Goal: Task Accomplishment & Management: Manage account settings

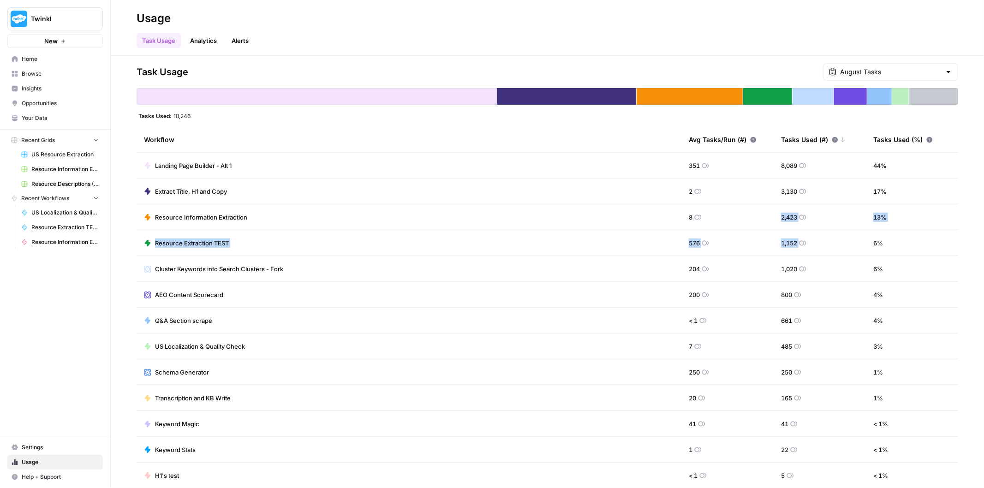
click at [57, 55] on span "Home" at bounding box center [60, 59] width 77 height 8
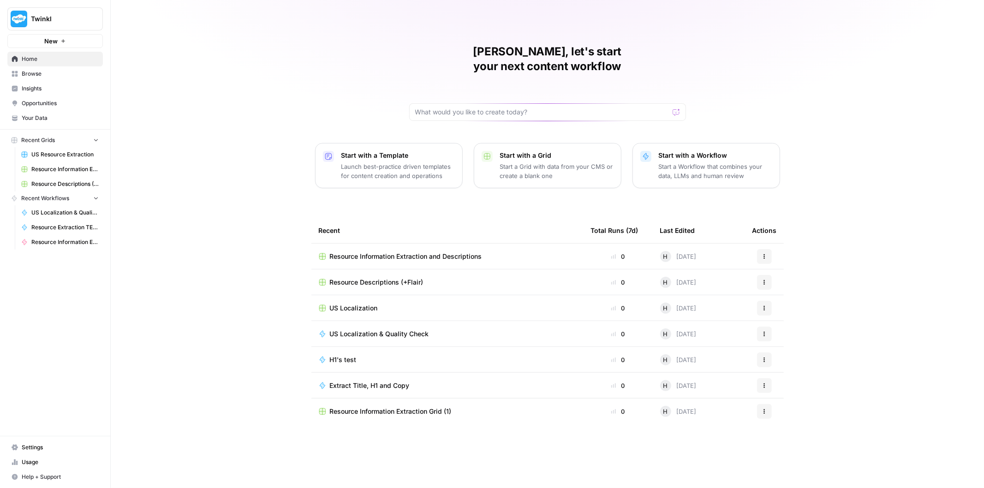
click at [54, 71] on span "Browse" at bounding box center [60, 74] width 77 height 8
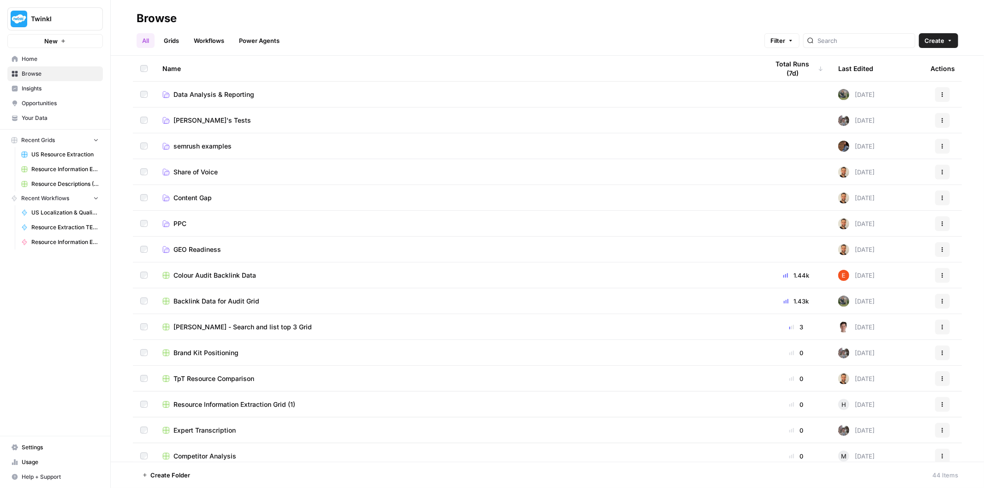
click at [211, 120] on span "[PERSON_NAME]'s Tests" at bounding box center [212, 120] width 78 height 9
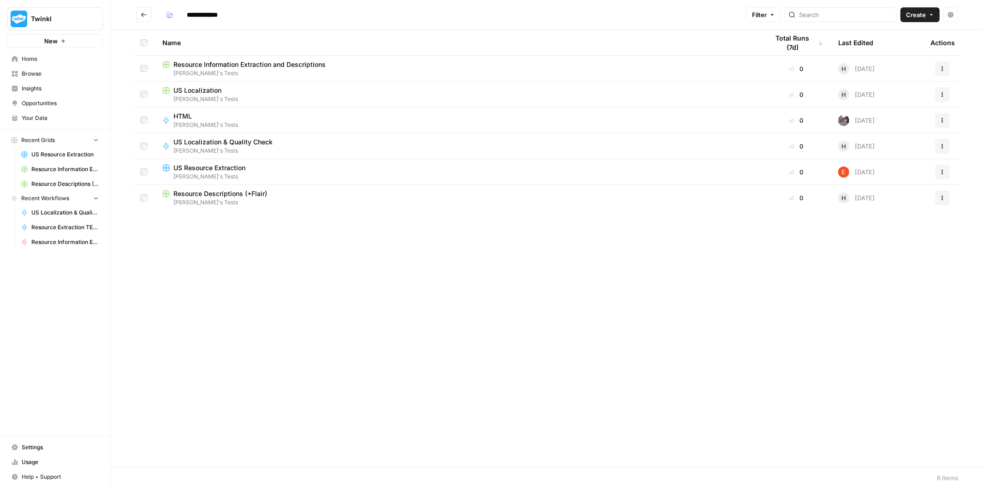
click at [246, 173] on span "[PERSON_NAME]'s Tests" at bounding box center [458, 177] width 592 height 8
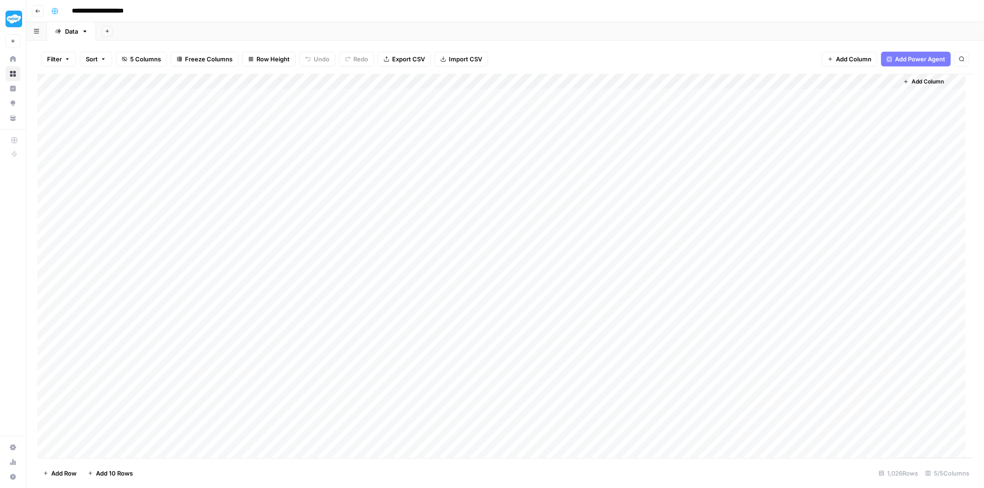
click at [35, 17] on header "**********" at bounding box center [505, 11] width 958 height 22
click at [36, 12] on icon "button" at bounding box center [38, 11] width 6 height 6
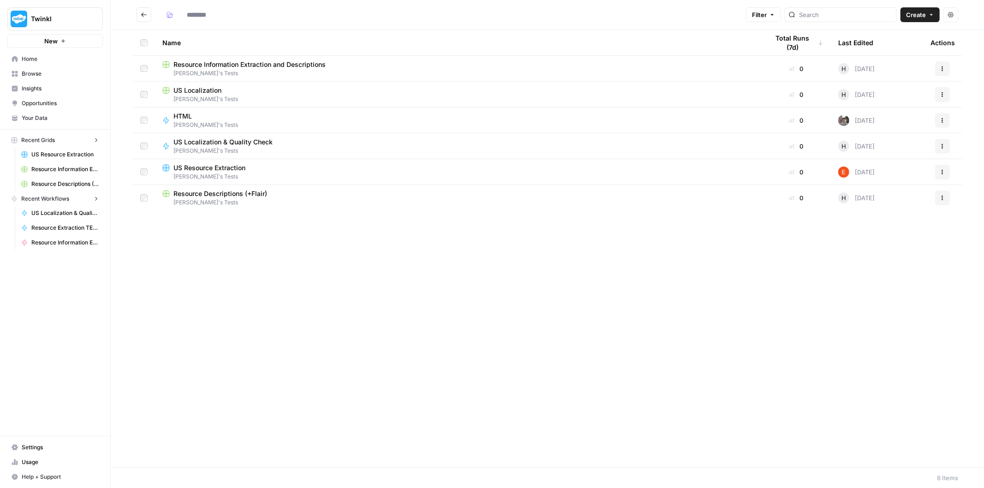
type input "**********"
click at [262, 169] on div "US Resource Extraction" at bounding box center [458, 167] width 592 height 9
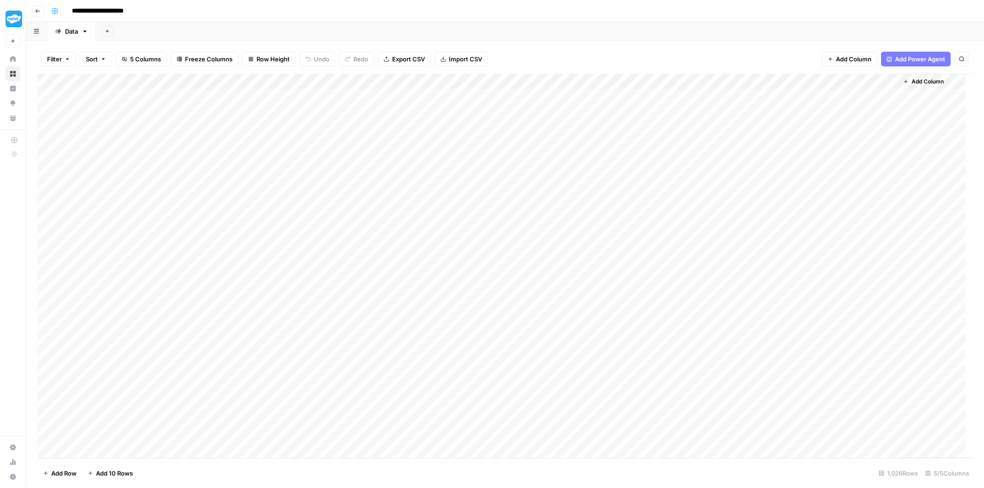
drag, startPoint x: 400, startPoint y: 180, endPoint x: 395, endPoint y: 179, distance: 4.8
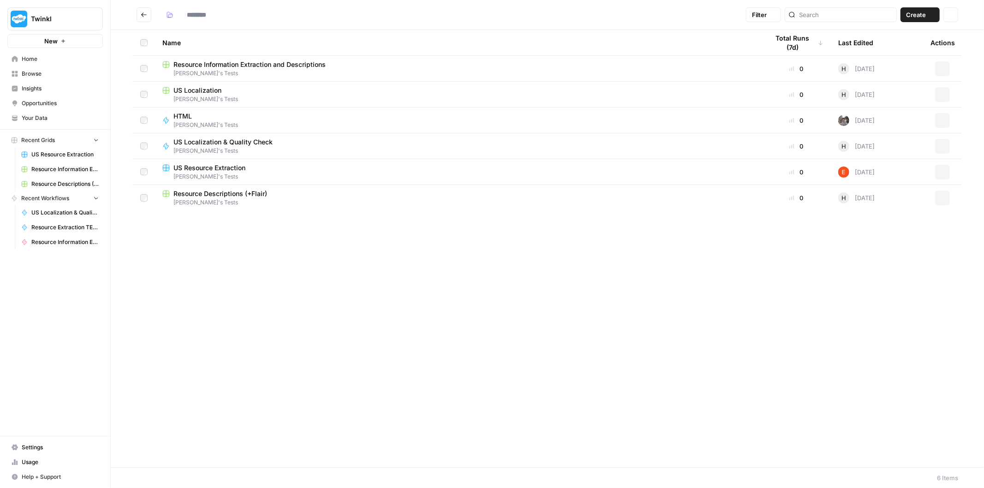
type input "**********"
click at [944, 144] on icon "button" at bounding box center [943, 146] width 6 height 6
click at [891, 261] on span "Move To" at bounding box center [902, 261] width 74 height 9
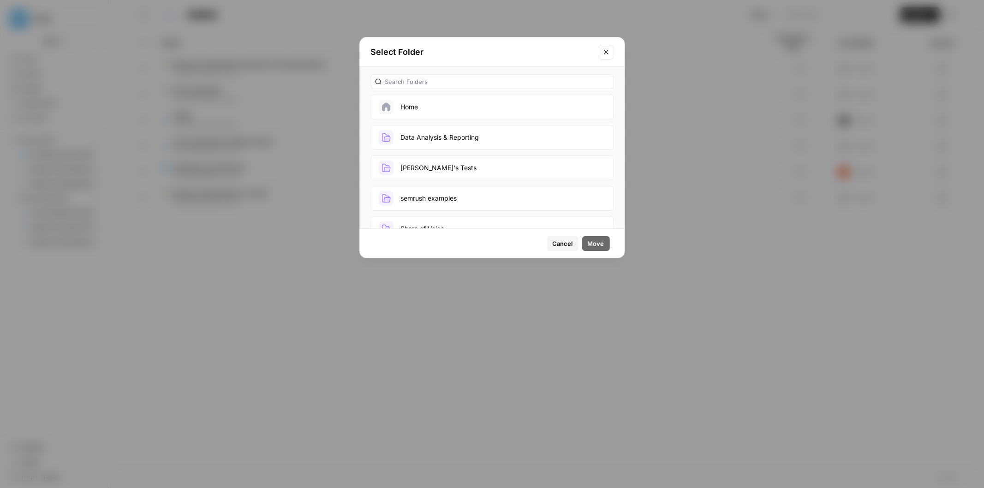
click at [417, 108] on button "Home" at bounding box center [492, 107] width 243 height 25
click at [594, 248] on button "Move" at bounding box center [596, 243] width 28 height 15
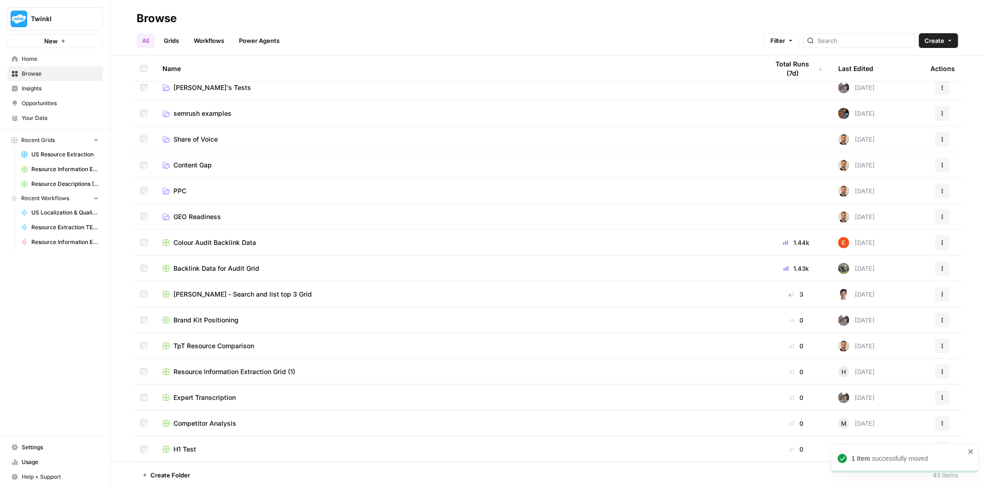
scroll to position [51, 0]
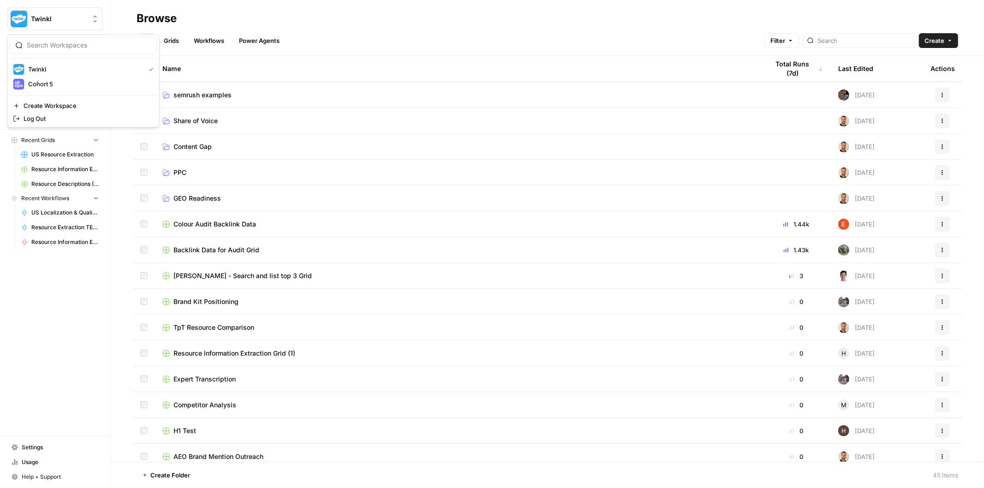
click at [40, 15] on span "Twinkl" at bounding box center [59, 18] width 56 height 9
click at [56, 80] on span "Cohort 5" at bounding box center [89, 83] width 122 height 9
